Goal: Find specific page/section: Find specific page/section

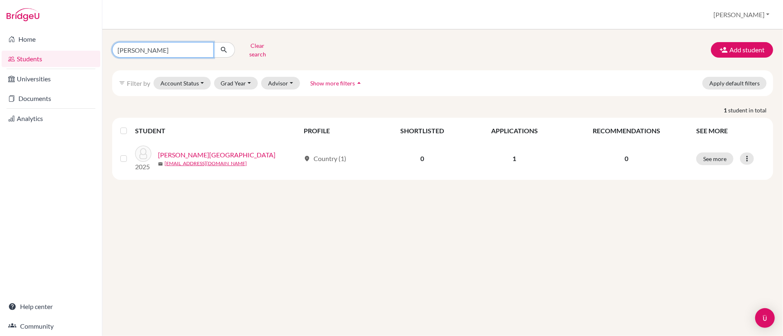
click at [186, 52] on input "deno" at bounding box center [162, 50] width 101 height 16
type input "d"
type input "story"
click button "submit" at bounding box center [224, 50] width 22 height 16
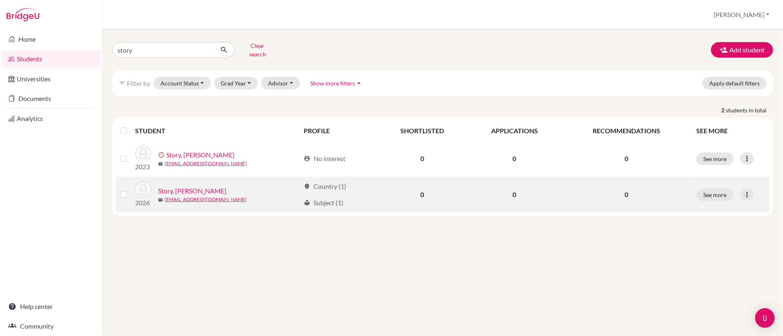
click at [181, 194] on link "Story, [PERSON_NAME]" at bounding box center [192, 191] width 68 height 10
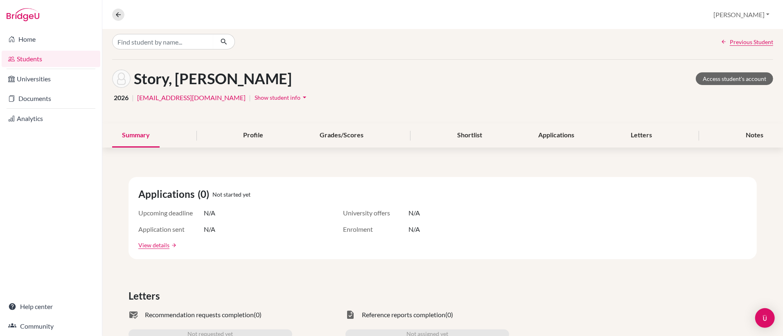
scroll to position [4, 0]
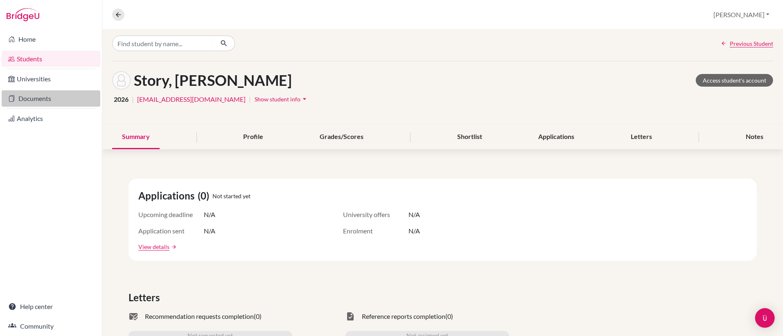
click at [60, 96] on link "Documents" at bounding box center [51, 98] width 99 height 16
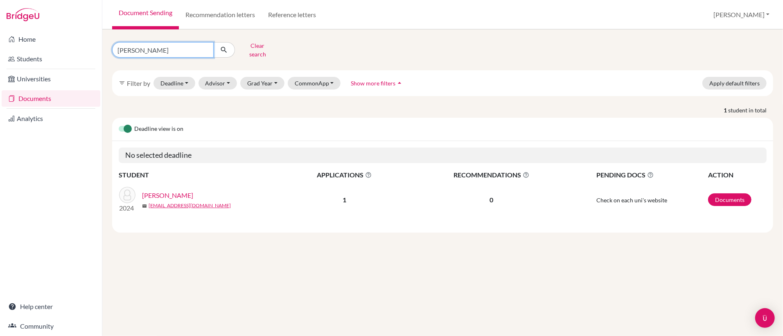
click at [142, 50] on input "[PERSON_NAME]" at bounding box center [162, 50] width 101 height 16
type input "h"
type input "story"
click button "submit" at bounding box center [224, 50] width 22 height 16
